Goal: Book appointment/travel/reservation

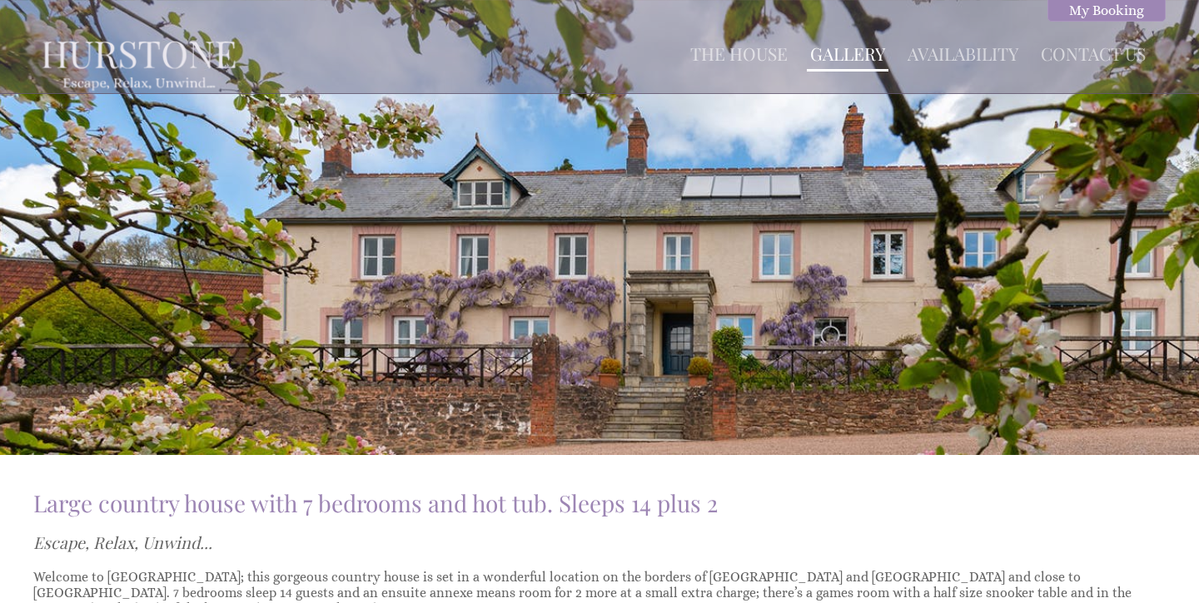
click at [842, 63] on link "Gallery" at bounding box center [847, 53] width 75 height 23
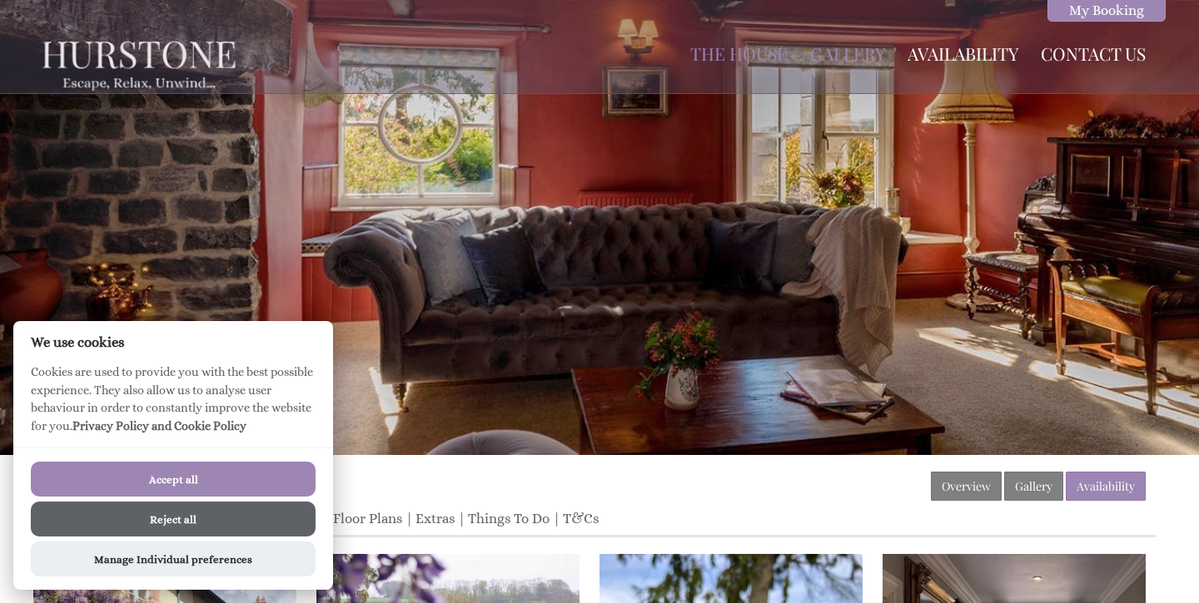
click at [150, 518] on button "Reject all" at bounding box center [173, 519] width 285 height 35
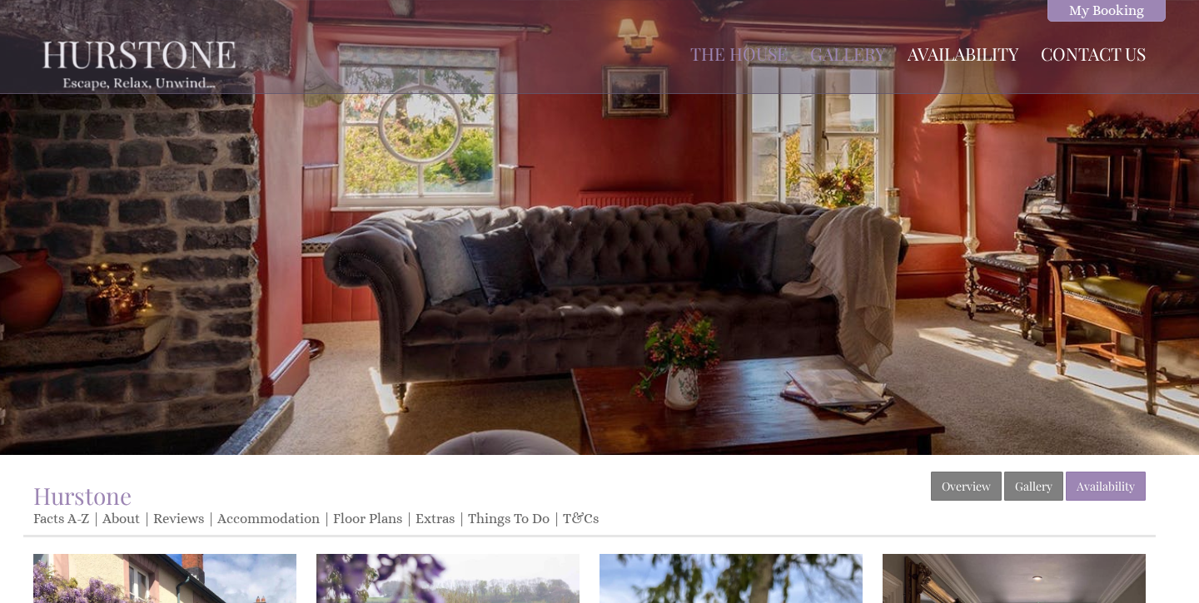
scroll to position [77, 0]
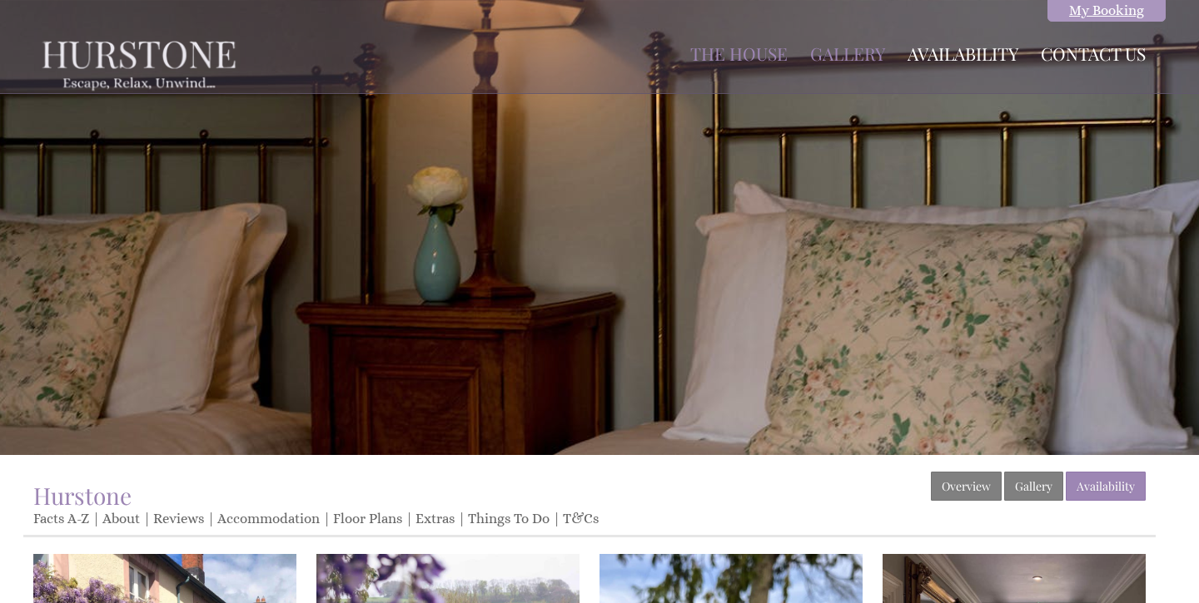
click at [1135, 17] on link "My Booking" at bounding box center [1106, 10] width 118 height 22
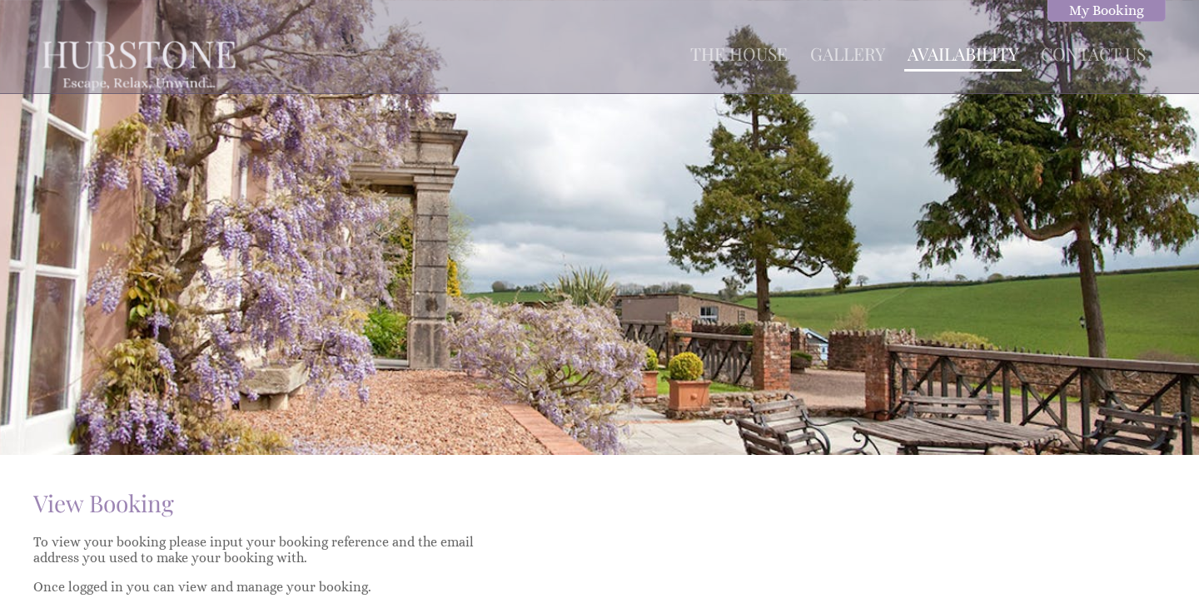
click at [968, 52] on link "Availability" at bounding box center [962, 53] width 111 height 23
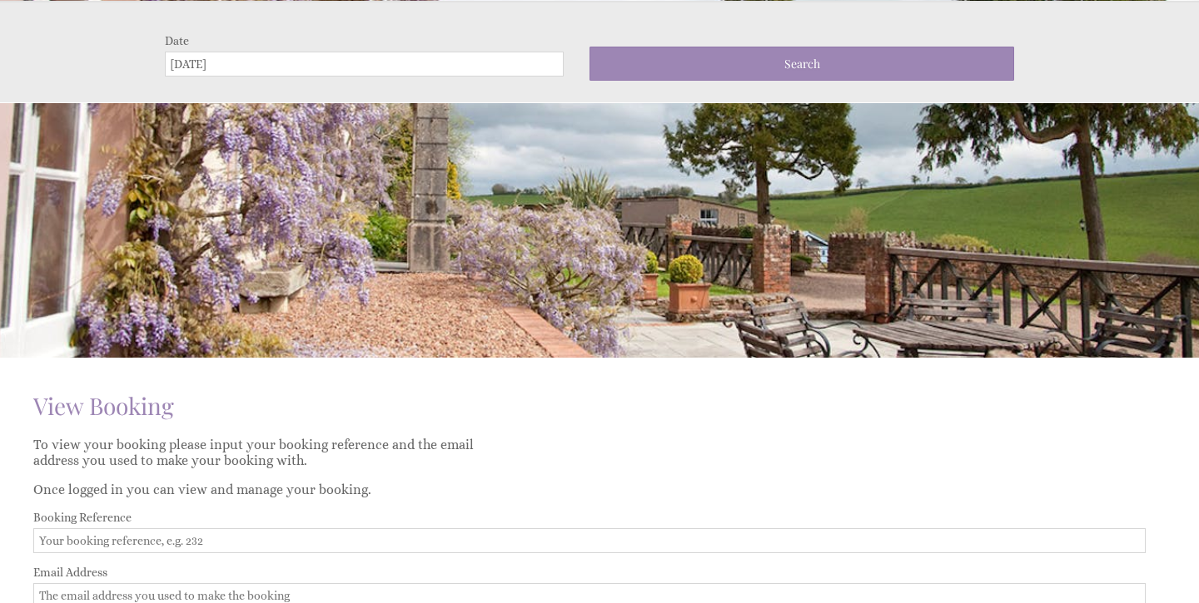
scroll to position [98, 0]
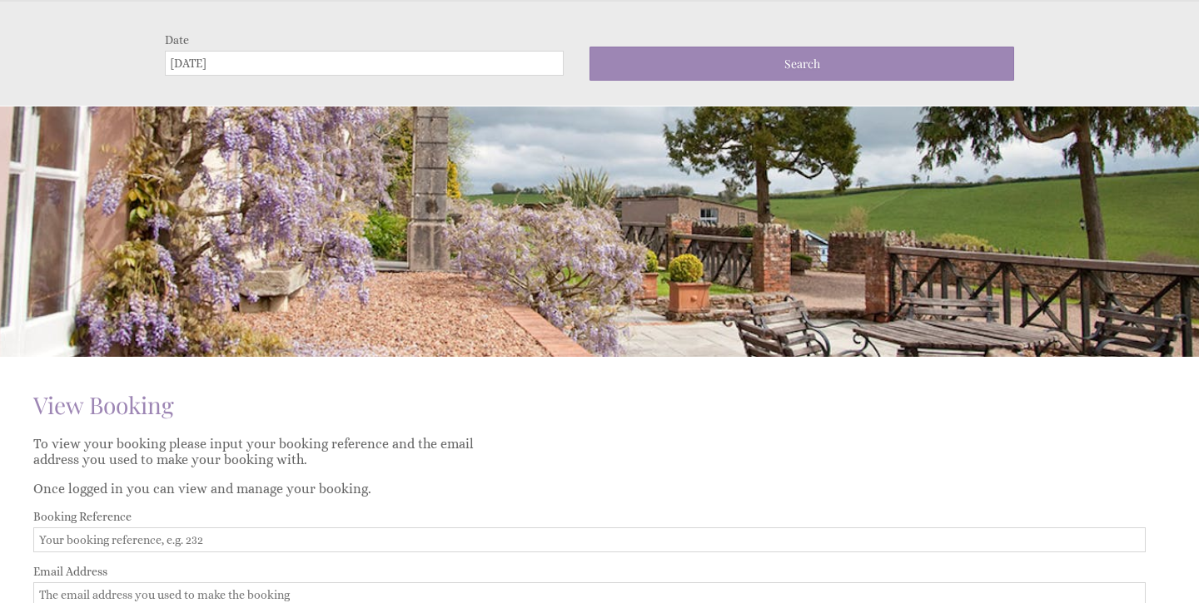
click at [188, 65] on input "[DATE]" at bounding box center [364, 63] width 399 height 25
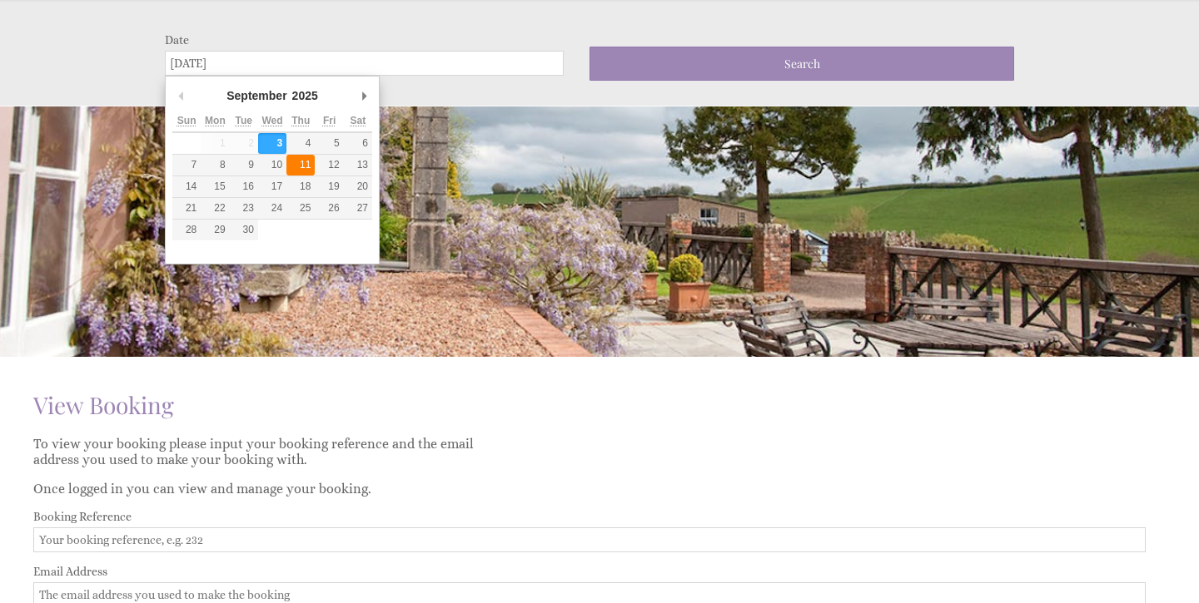
type input "[DATE]"
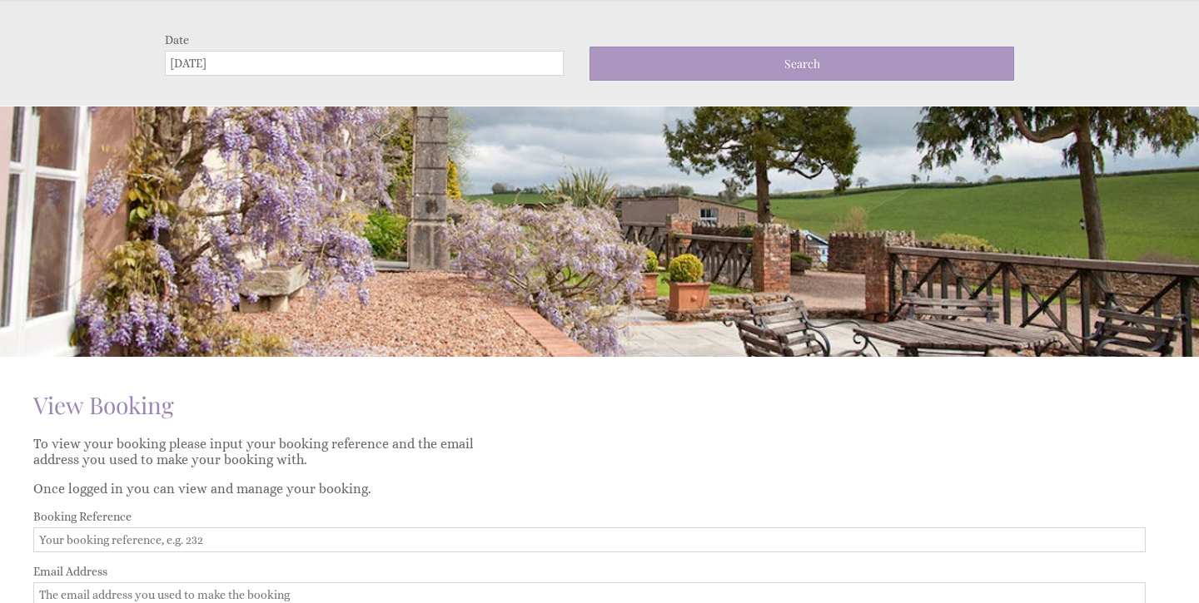
click at [670, 73] on button "Search" at bounding box center [801, 64] width 425 height 34
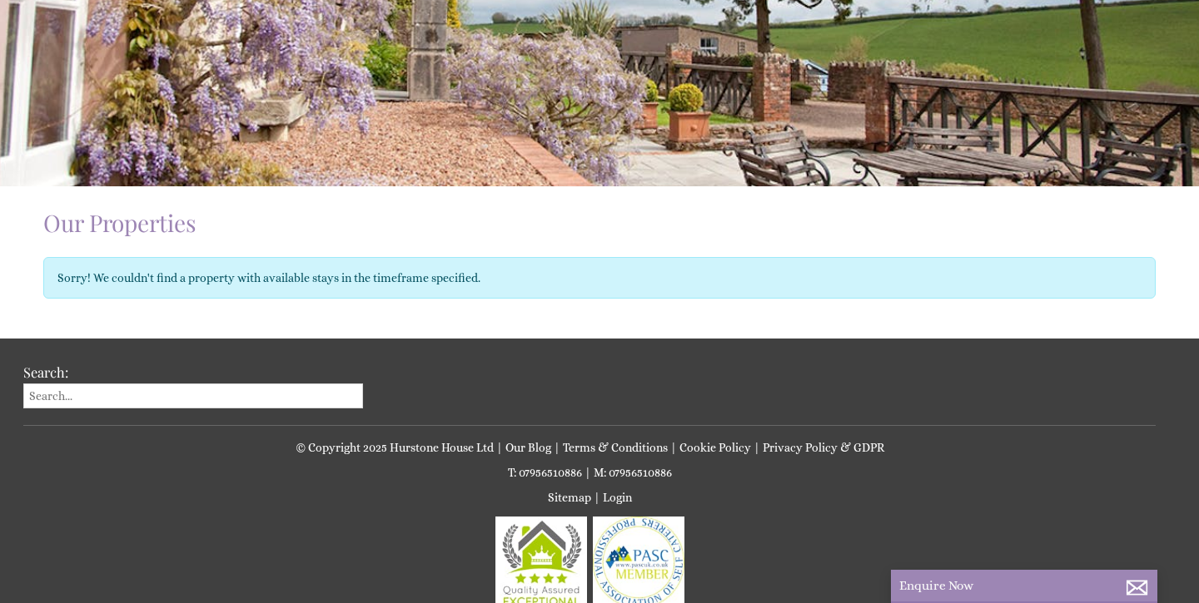
scroll to position [316, 0]
